Goal: Answer question/provide support

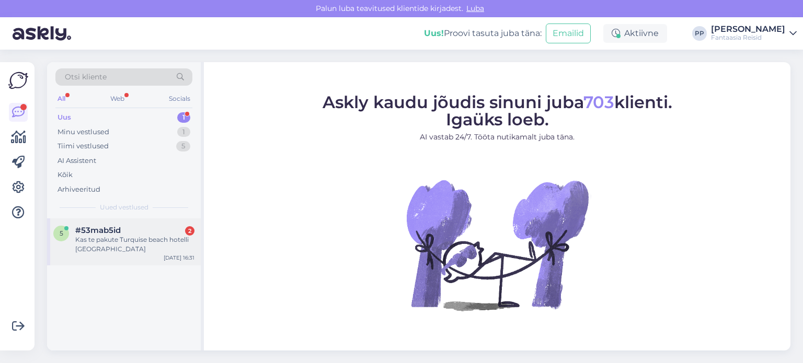
click at [98, 250] on div "Kas te pakute Turquise beach hotelli [GEOGRAPHIC_DATA]" at bounding box center [134, 244] width 119 height 19
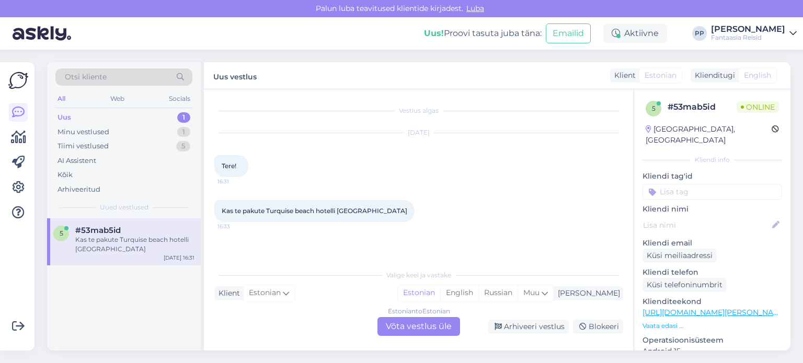
click at [422, 320] on div "Estonian to Estonian Võta vestlus üle" at bounding box center [418, 326] width 83 height 19
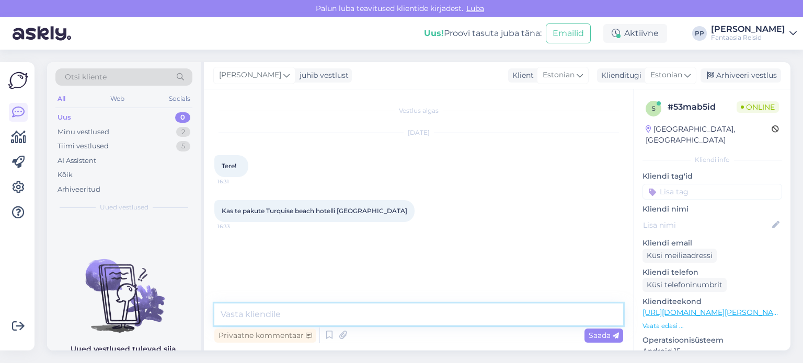
click at [378, 315] on textarea at bounding box center [418, 315] width 409 height 22
type textarea "Tere"
type textarea "Jah)"
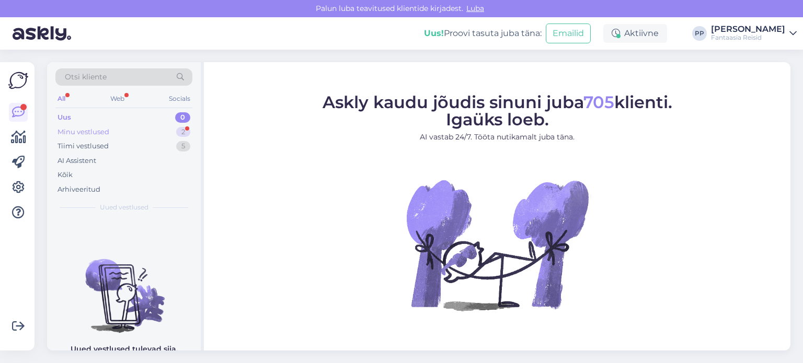
click at [96, 131] on div "Minu vestlused" at bounding box center [83, 132] width 52 height 10
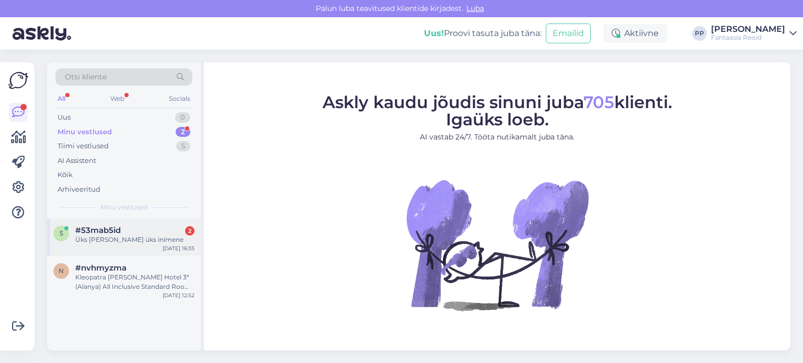
click at [125, 229] on div "#53mab5id 2" at bounding box center [134, 230] width 119 height 9
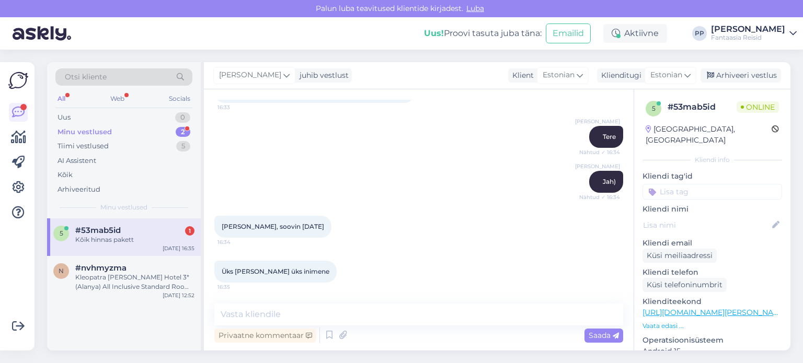
scroll to position [164, 0]
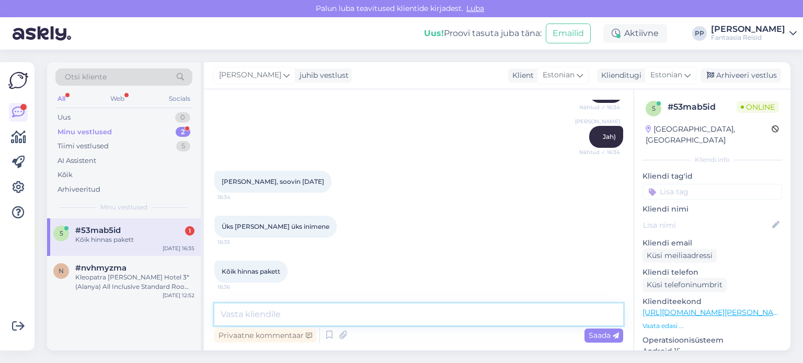
click at [287, 318] on textarea at bounding box center [418, 315] width 409 height 22
type textarea "Vaatasin et see hotell Turquse on välja müüdud 26.10 kahjuks"
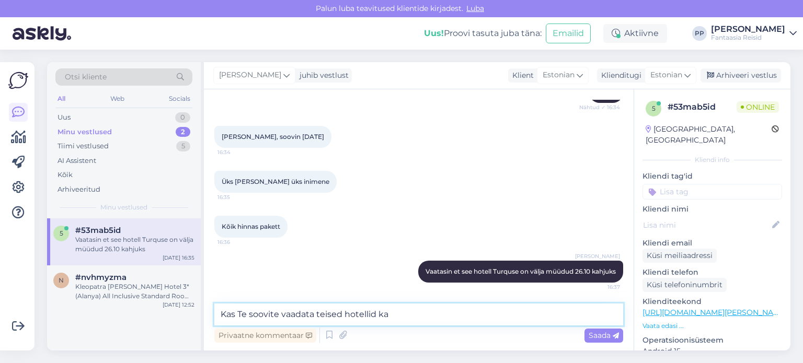
type textarea "Kas Te soovite vaadata teised hotellid ka?"
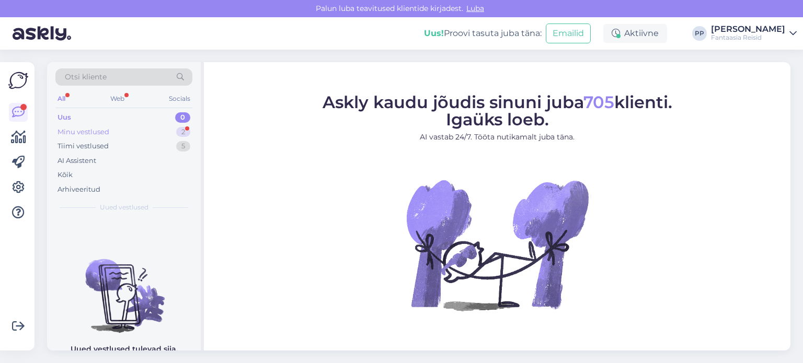
click at [118, 131] on div "Minu vestlused 2" at bounding box center [123, 132] width 137 height 15
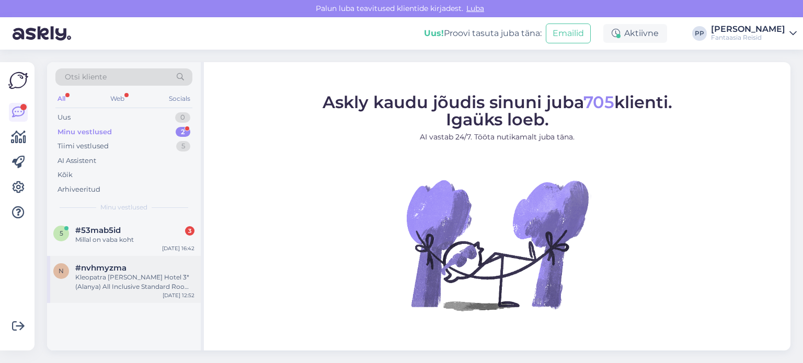
click at [144, 284] on div "Kleopatra [PERSON_NAME] Hotel 3* (Alanya) All Inclusive Standard Room Side Sea …" at bounding box center [134, 282] width 119 height 19
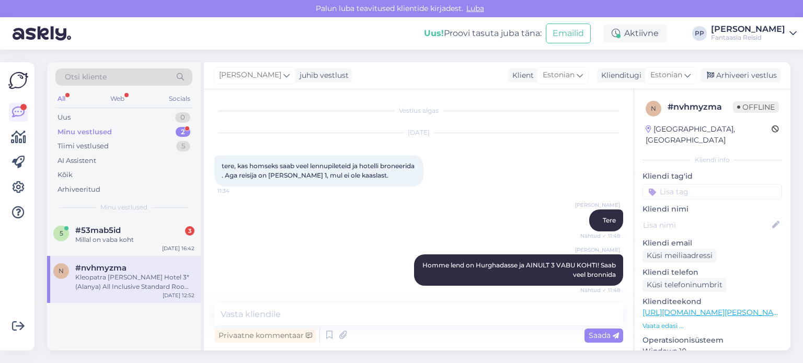
scroll to position [556, 0]
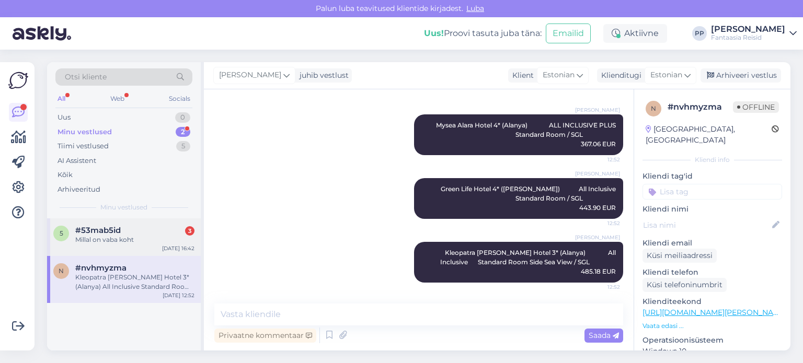
click at [125, 240] on div "Millal on vaba koht" at bounding box center [134, 239] width 119 height 9
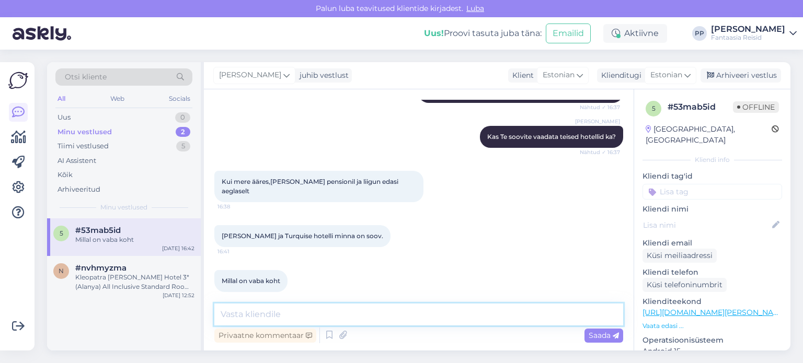
click at [280, 315] on textarea at bounding box center [418, 315] width 409 height 22
click at [264, 307] on textarea at bounding box center [418, 315] width 409 height 22
type textarea "kohe vaatan millal"
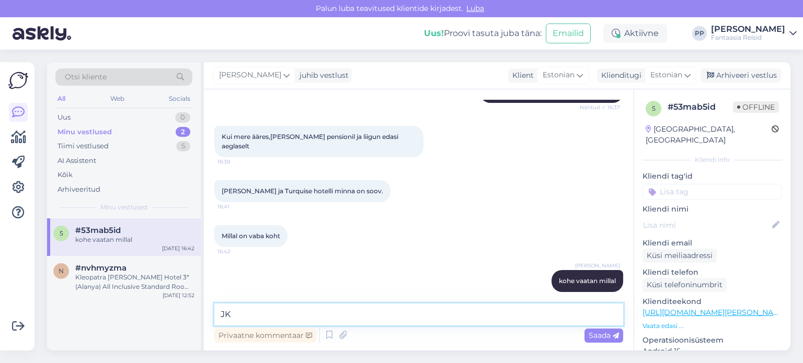
type textarea "J"
type textarea "Kahjuks oktoobris on välja müüdud see hotell"
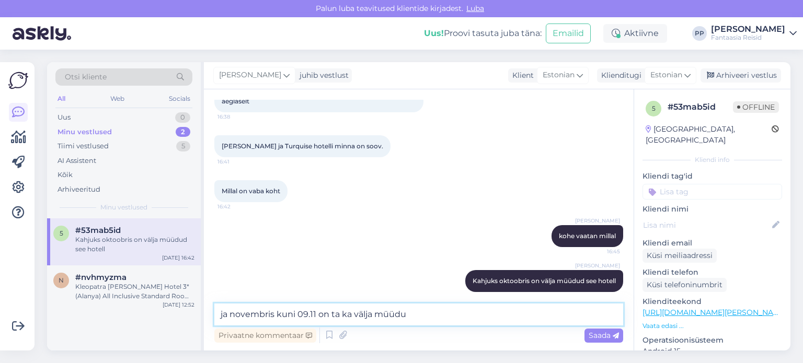
type textarea "ja novembris kuni 09.11 on ta ka välja müüdud"
